Goal: Transaction & Acquisition: Purchase product/service

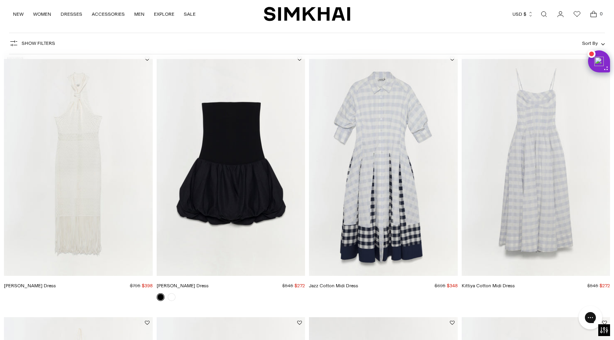
scroll to position [59, 0]
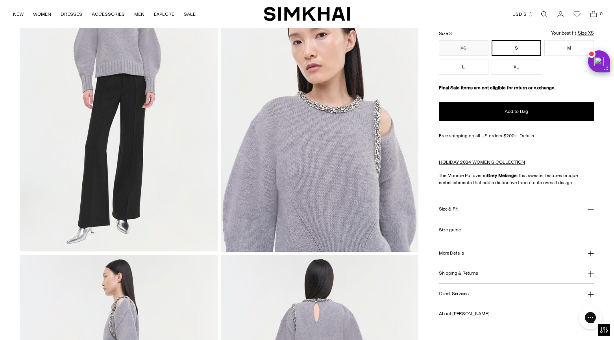
scroll to position [102, 0]
click at [479, 253] on button "More Details" at bounding box center [516, 253] width 155 height 20
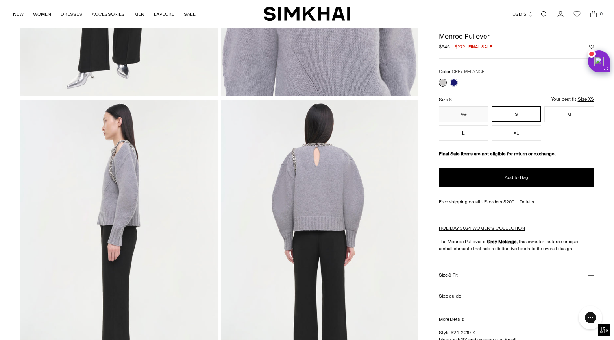
scroll to position [0, 0]
